Goal: Ask a question

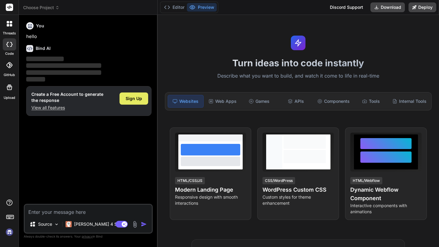
click at [136, 98] on span "Sign Up" at bounding box center [134, 99] width 16 height 6
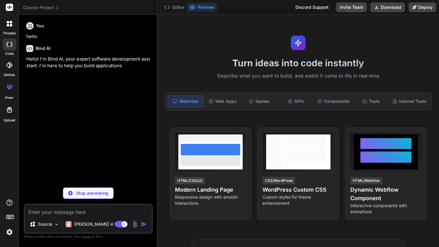
click at [57, 10] on span "Choose Project" at bounding box center [41, 8] width 36 height 6
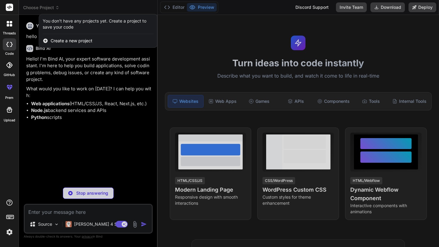
click at [193, 61] on div at bounding box center [219, 123] width 439 height 247
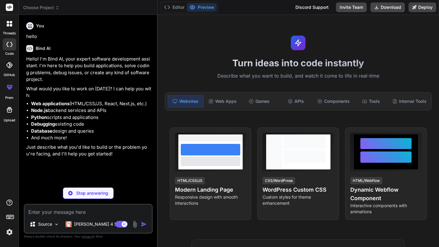
type textarea "x"
click at [61, 214] on textarea at bounding box center [88, 210] width 127 height 11
type textarea "h"
type textarea "x"
type textarea "ho"
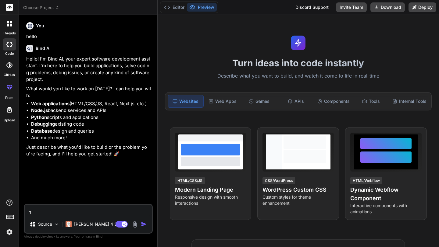
type textarea "x"
type textarea "how"
type textarea "x"
type textarea "how"
type textarea "x"
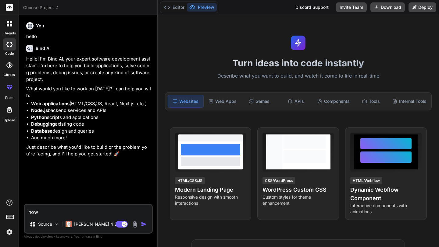
type textarea "how c"
type textarea "x"
type textarea "how can"
type textarea "x"
type textarea "how can"
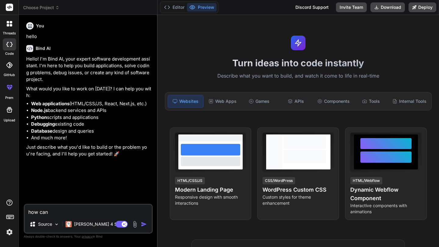
type textarea "x"
type textarea "how can i"
type textarea "x"
type textarea "how can i"
type textarea "x"
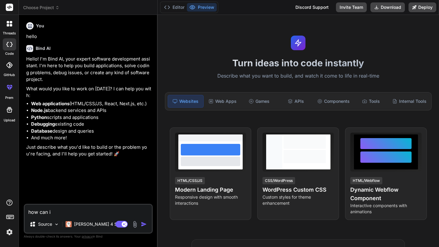
type textarea "how can i u"
type textarea "x"
type textarea "how can i us"
type textarea "x"
type textarea "how can i use"
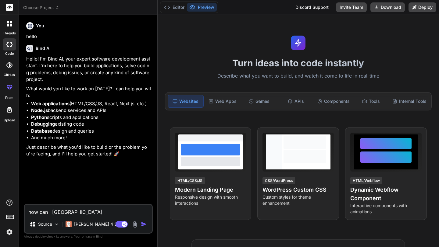
type textarea "x"
type textarea "how can i use"
type textarea "x"
type textarea "how can i use b"
type textarea "x"
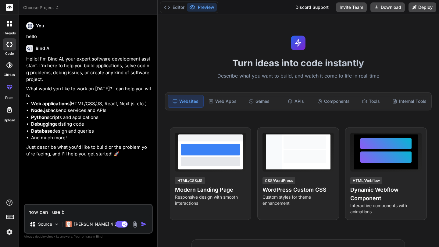
type textarea "how can i use bi"
type textarea "x"
type textarea "how can i use bin"
type textarea "x"
type textarea "how can i use bind"
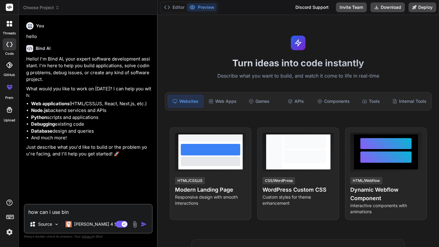
type textarea "x"
type textarea "how can i use bind"
type textarea "x"
type textarea "how can i use bind a"
type textarea "x"
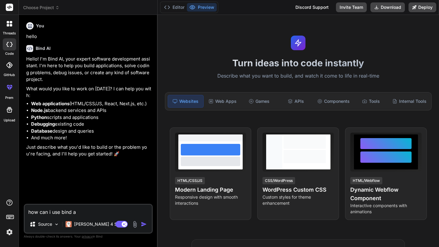
type textarea "how can i use bind ai"
type textarea "x"
type textarea "how can i use bind ai"
type textarea "x"
type textarea "how can i use bind ai i"
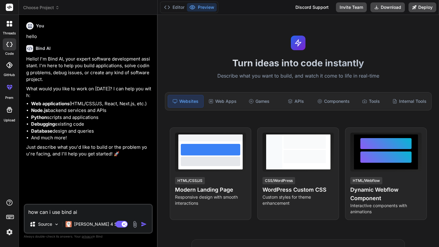
type textarea "x"
type textarea "how can i use bind ai in"
type textarea "x"
type textarea "how can i use bind ai in"
type textarea "x"
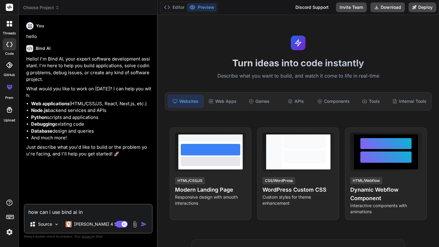
type textarea "how can i use bind ai in c"
type textarea "x"
type textarea "how can i use bind ai in cu"
type textarea "x"
type textarea "how can i use bind ai in cur"
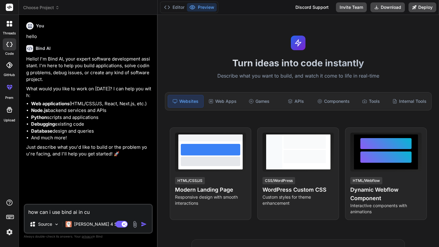
type textarea "x"
type textarea "how can i use bind ai in curo"
type textarea "x"
type textarea "how can i use bind ai in curos"
type textarea "x"
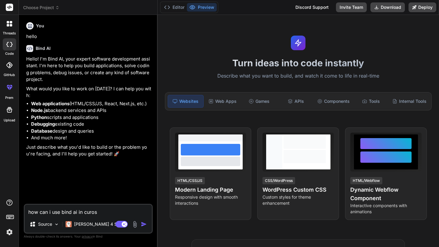
type textarea "how can i use bind ai in curose"
type textarea "x"
type textarea "how can i use bind ai in curose"
type textarea "x"
type textarea "how can i use bind ai in curose i"
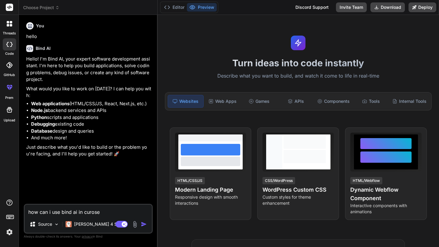
type textarea "x"
type textarea "how can i use bind ai in curose id"
type textarea "x"
type textarea "how can i use bind ai in curose ide"
type textarea "x"
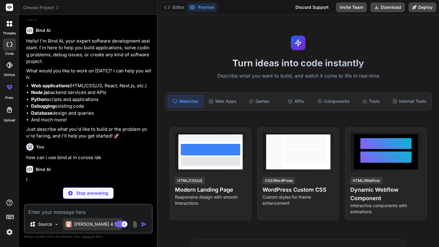
scroll to position [18, 0]
click at [85, 227] on p "Claude 4 S.." at bounding box center [96, 224] width 45 height 6
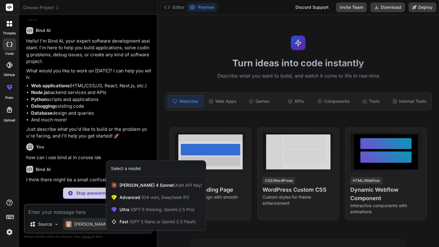
click at [78, 150] on div at bounding box center [219, 123] width 439 height 247
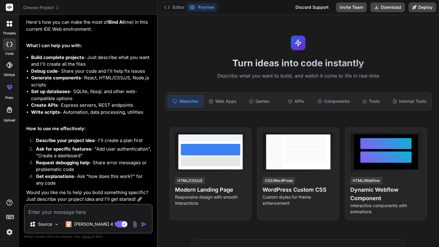
scroll to position [0, 0]
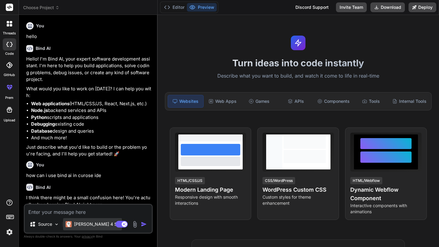
click at [77, 228] on div "Claude 4 S.." at bounding box center [92, 224] width 59 height 12
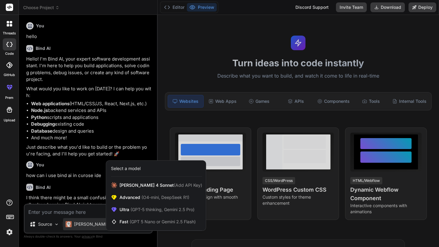
click at [38, 224] on div at bounding box center [219, 123] width 439 height 247
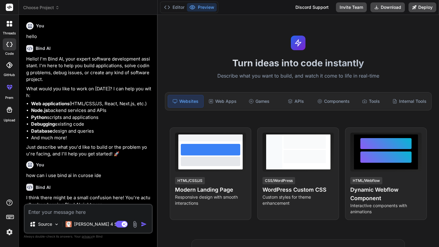
click at [38, 224] on p "Source" at bounding box center [45, 224] width 14 height 6
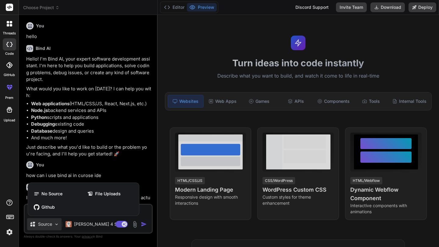
click at [38, 224] on div at bounding box center [219, 123] width 439 height 247
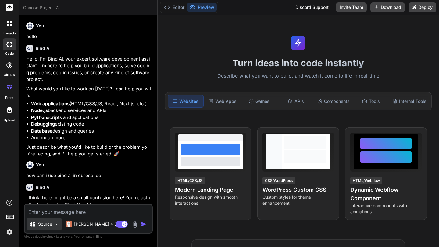
click at [34, 224] on icon at bounding box center [32, 224] width 5 height 5
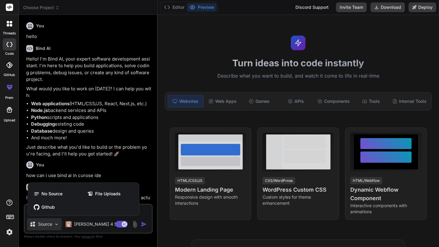
click at [34, 224] on div at bounding box center [219, 123] width 439 height 247
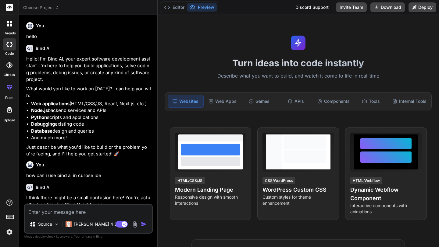
click at [131, 226] on div "Agent Mode. When this toggle is activated, AI automatically makes decisions, re…" at bounding box center [131, 224] width 35 height 7
click at [134, 226] on img at bounding box center [134, 224] width 7 height 7
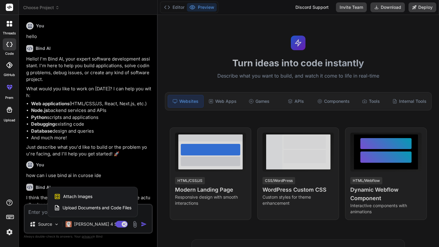
click at [134, 226] on div at bounding box center [219, 123] width 439 height 247
type textarea "x"
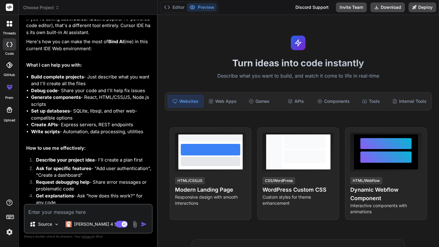
scroll to position [238, 0]
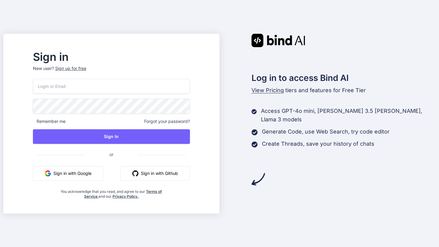
click at [103, 176] on button "Sign in with Google" at bounding box center [68, 173] width 70 height 15
